Goal: Transaction & Acquisition: Purchase product/service

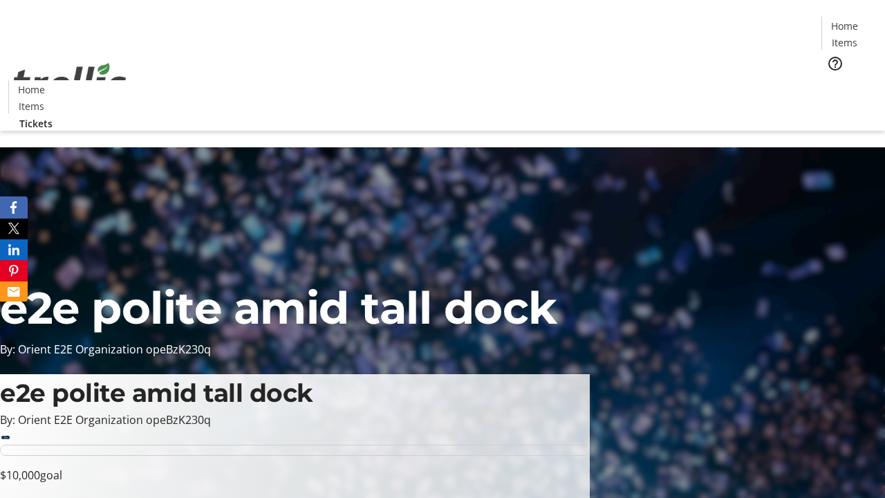
click at [832, 80] on span "Tickets" at bounding box center [848, 87] width 33 height 15
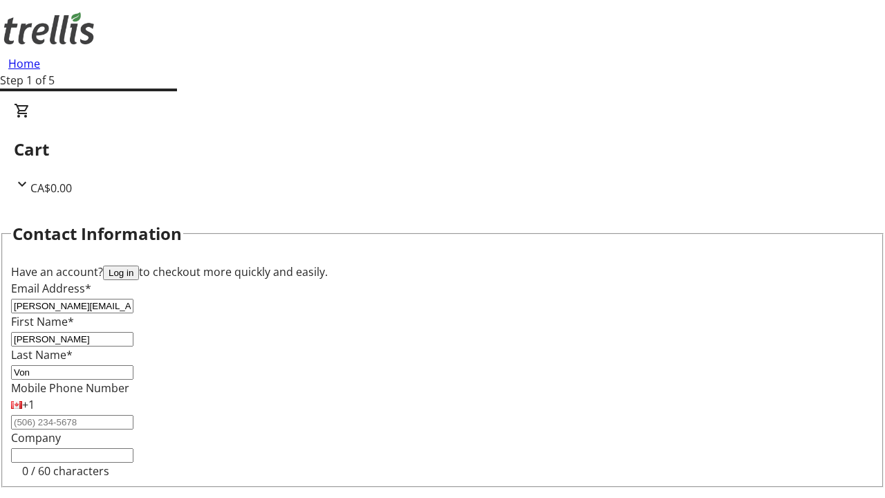
type input "Von"
